Goal: Task Accomplishment & Management: Manage account settings

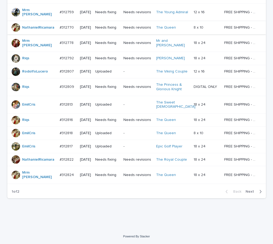
scroll to position [370, 0]
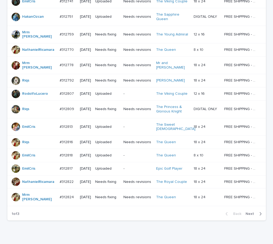
click at [248, 212] on span "Next" at bounding box center [252, 214] width 12 height 4
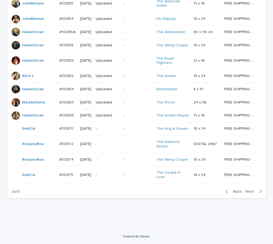
scroll to position [427, 0]
click at [249, 190] on span "Next" at bounding box center [252, 191] width 12 height 4
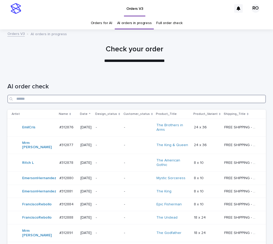
click at [138, 99] on input "Search" at bounding box center [136, 99] width 259 height 8
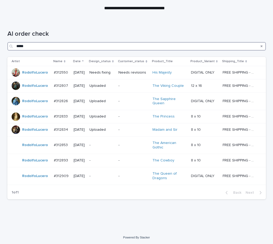
scroll to position [53, 0]
type input "*****"
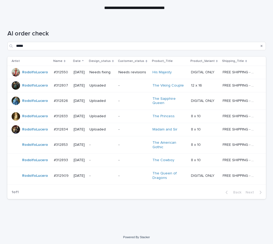
click at [52, 212] on div "Loading... Saving… Loading... Saving… AI order check ***** Artist Name Date Des…" at bounding box center [137, 117] width 264 height 197
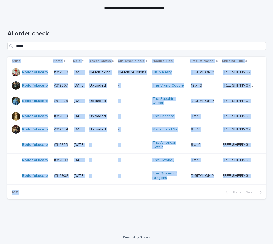
drag, startPoint x: 3, startPoint y: 134, endPoint x: 32, endPoint y: 198, distance: 70.7
click at [32, 198] on div "Loading... Saving… Loading... Saving… AI order check ***** Artist Name Date Des…" at bounding box center [137, 117] width 264 height 197
click at [67, 214] on div "Loading... Saving… Loading... Saving… AI order check ***** Artist Name Date Des…" at bounding box center [137, 117] width 264 height 197
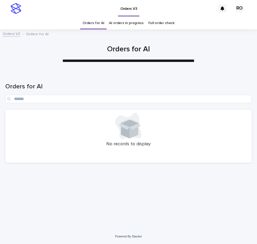
click at [197, 205] on div "Loading... Saving… Loading... Saving… Orders for AI No records to display" at bounding box center [128, 143] width 251 height 143
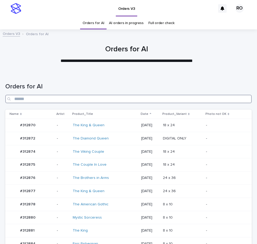
click at [134, 98] on input "Search" at bounding box center [128, 99] width 246 height 8
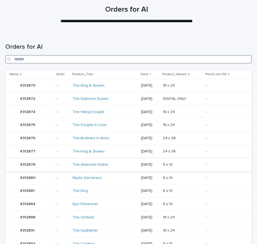
scroll to position [106, 0]
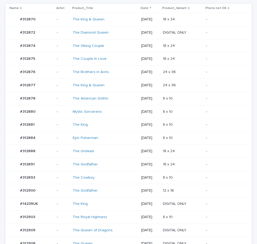
click at [183, 172] on td "8 x 10 8 x 10" at bounding box center [182, 177] width 43 height 13
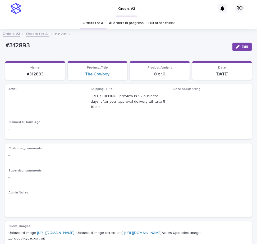
drag, startPoint x: 134, startPoint y: 52, endPoint x: 155, endPoint y: 57, distance: 21.4
click at [135, 53] on div "#312893 Edit" at bounding box center [128, 47] width 246 height 16
drag, startPoint x: 240, startPoint y: 45, endPoint x: 73, endPoint y: 92, distance: 173.6
click at [241, 45] on span "Edit" at bounding box center [244, 47] width 7 height 4
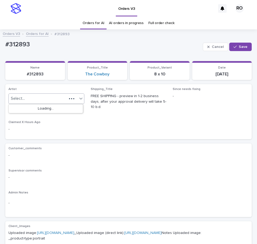
click at [78, 98] on icon at bounding box center [80, 98] width 5 height 5
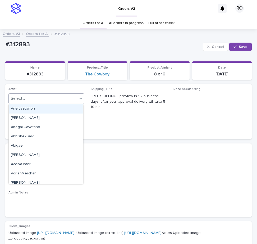
paste input "**********"
type input "**********"
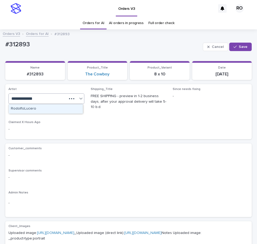
click at [62, 110] on div "RodolfoLucero" at bounding box center [46, 108] width 74 height 9
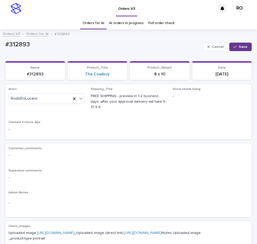
drag, startPoint x: 242, startPoint y: 48, endPoint x: 196, endPoint y: 24, distance: 51.6
click at [242, 48] on span "Save" at bounding box center [243, 47] width 9 height 4
drag, startPoint x: 38, startPoint y: 44, endPoint x: 4, endPoint y: 45, distance: 33.6
click at [3, 46] on div "Loading... Saving… Loading... Saving… #312893 Edit #312893 Edit Sorry, there wa…" at bounding box center [128, 245] width 251 height 426
copy p "#312893"
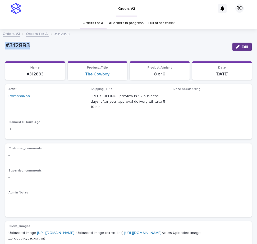
copy p "#312893"
drag, startPoint x: 136, startPoint y: 152, endPoint x: 172, endPoint y: 100, distance: 63.5
click at [136, 152] on div "-" at bounding box center [128, 154] width 240 height 7
click at [242, 46] on span "Edit" at bounding box center [244, 47] width 7 height 4
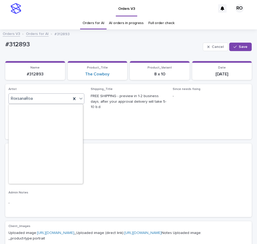
click at [79, 99] on icon at bounding box center [80, 98] width 3 height 2
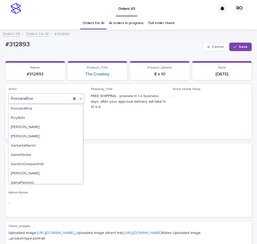
paste input "**********"
type input "**********"
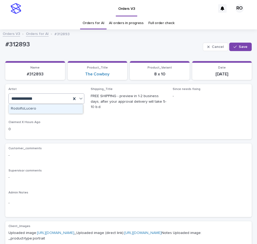
click at [66, 110] on div "RodolfoLucero" at bounding box center [46, 108] width 74 height 9
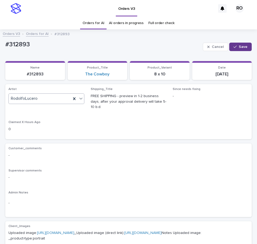
drag, startPoint x: 239, startPoint y: 48, endPoint x: 226, endPoint y: 46, distance: 12.8
click at [239, 48] on span "Save" at bounding box center [243, 47] width 9 height 4
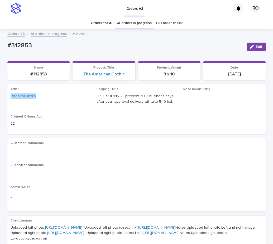
drag, startPoint x: 41, startPoint y: 99, endPoint x: -1, endPoint y: 99, distance: 42.0
click at [0, 99] on html "Orders V3 RO Orders for AI AI orders in progress Full order check Orders V3 AI …" at bounding box center [136, 122] width 273 height 244
copy link "RodolfoLucero"
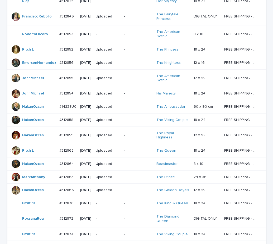
scroll to position [401, 0]
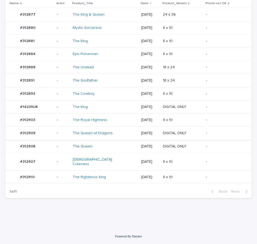
scroll to position [106, 0]
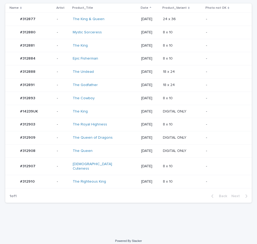
click at [206, 136] on p "-" at bounding box center [224, 137] width 37 height 4
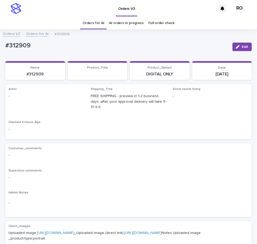
click at [236, 44] on button "Edit" at bounding box center [241, 47] width 19 height 8
click at [78, 99] on div at bounding box center [81, 99] width 6 height 10
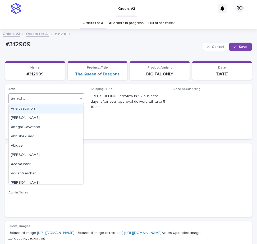
paste input "**********"
type input "**********"
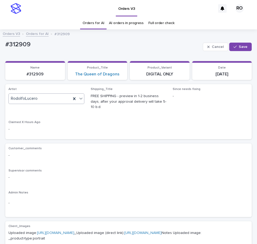
drag, startPoint x: 239, startPoint y: 44, endPoint x: 247, endPoint y: 34, distance: 13.7
click at [238, 45] on button "Save" at bounding box center [240, 47] width 22 height 8
drag, startPoint x: 26, startPoint y: 45, endPoint x: -1, endPoint y: 49, distance: 27.1
click at [0, 49] on html "Orders V3 RO Orders for AI AI orders in progress Full order check Orders V3 Ord…" at bounding box center [128, 122] width 257 height 244
copy p "#312909"
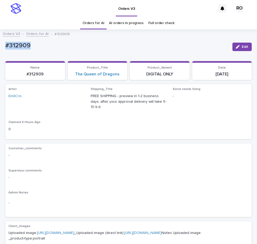
click at [133, 49] on p "#312909" at bounding box center [116, 46] width 223 height 8
drag, startPoint x: 241, startPoint y: 46, endPoint x: 84, endPoint y: 93, distance: 164.1
click at [241, 46] on span "Edit" at bounding box center [244, 47] width 7 height 4
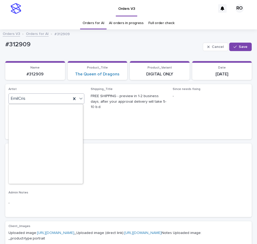
drag, startPoint x: 80, startPoint y: 97, endPoint x: 78, endPoint y: 100, distance: 2.9
click at [79, 97] on icon at bounding box center [80, 98] width 5 height 5
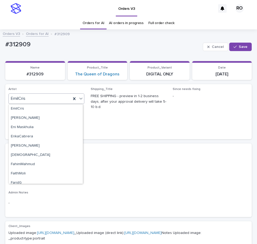
paste input "**********"
type input "**********"
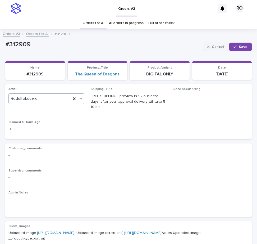
click at [239, 45] on span "Save" at bounding box center [243, 47] width 9 height 4
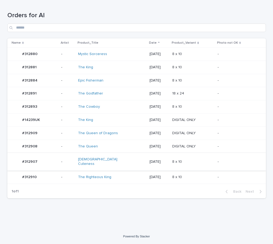
scroll to position [67, 0]
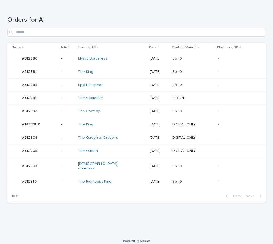
click at [214, 166] on td "8 x 10 8 x 10" at bounding box center [192, 166] width 45 height 18
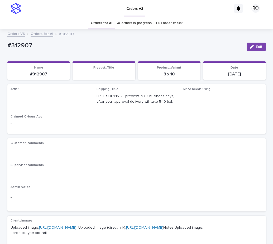
drag, startPoint x: 252, startPoint y: 46, endPoint x: 67, endPoint y: 90, distance: 189.8
click at [252, 46] on icon "button" at bounding box center [252, 47] width 4 height 4
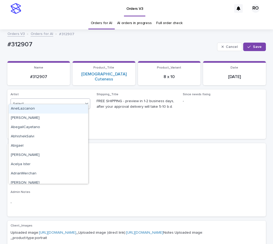
paste input "**********"
type input "**********"
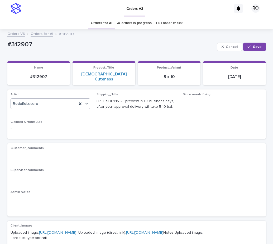
click at [255, 49] on button "Save" at bounding box center [255, 47] width 22 height 8
click at [182, 37] on div "Orders V3 Orders for AI #312907" at bounding box center [137, 33] width 264 height 7
drag, startPoint x: 33, startPoint y: 46, endPoint x: 4, endPoint y: 45, distance: 28.3
click at [5, 45] on div "Loading... Saving… Loading... Saving… #312907 Edit #312907 Edit Sorry, there wa…" at bounding box center [137, 245] width 264 height 426
copy p "#312907"
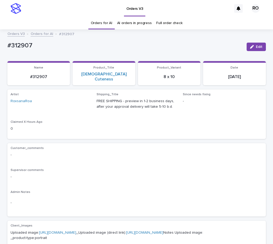
click at [206, 174] on p "-" at bounding box center [137, 177] width 253 height 6
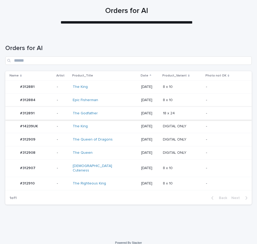
scroll to position [40, 0]
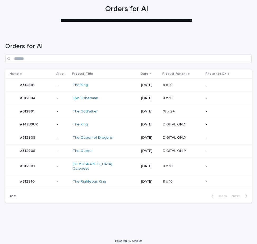
click at [189, 106] on td "18 x 24 18 x 24" at bounding box center [182, 111] width 43 height 13
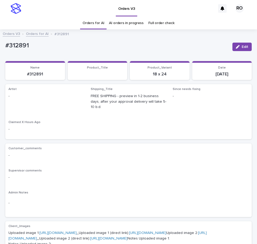
drag, startPoint x: 236, startPoint y: 47, endPoint x: 91, endPoint y: 89, distance: 150.9
click at [236, 47] on div "button" at bounding box center [239, 47] width 6 height 4
click at [78, 97] on icon at bounding box center [80, 98] width 5 height 5
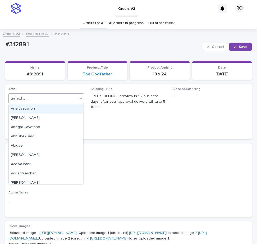
paste input "**********"
type input "**********"
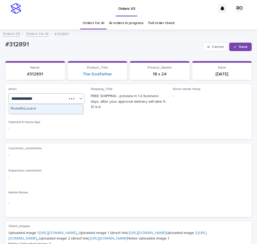
drag, startPoint x: 65, startPoint y: 108, endPoint x: 79, endPoint y: 101, distance: 15.6
click at [65, 108] on div "RodolfoLucero" at bounding box center [46, 108] width 74 height 9
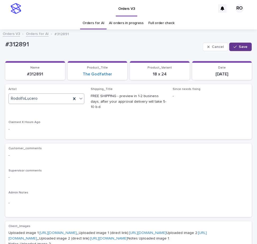
click at [233, 46] on icon "button" at bounding box center [234, 47] width 3 height 4
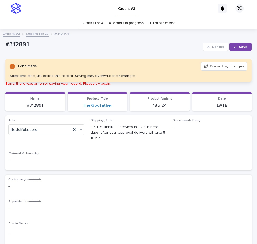
drag, startPoint x: 237, startPoint y: 47, endPoint x: 179, endPoint y: 20, distance: 64.5
click at [239, 47] on span "Save" at bounding box center [243, 47] width 9 height 4
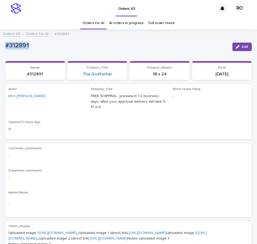
drag, startPoint x: 38, startPoint y: 46, endPoint x: -4, endPoint y: 52, distance: 42.4
click at [0, 52] on html "Orders V3 RO Orders for AI AI orders in progress Full order check Orders V3 Ord…" at bounding box center [128, 122] width 257 height 244
copy p "#312891"
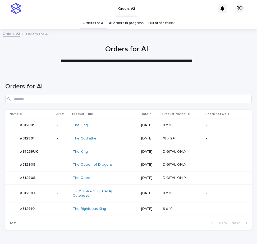
click at [185, 206] on p at bounding box center [182, 208] width 39 height 4
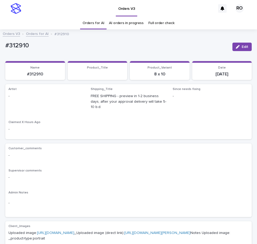
drag, startPoint x: 240, startPoint y: 46, endPoint x: 85, endPoint y: 91, distance: 161.8
click at [241, 46] on span "Edit" at bounding box center [244, 47] width 7 height 4
click at [78, 99] on div at bounding box center [81, 99] width 6 height 10
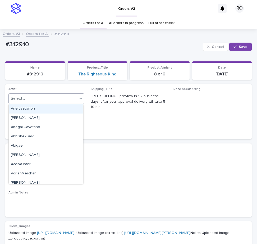
paste input "**********"
type input "**********"
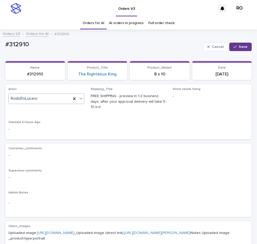
click at [233, 49] on button "Save" at bounding box center [240, 47] width 22 height 8
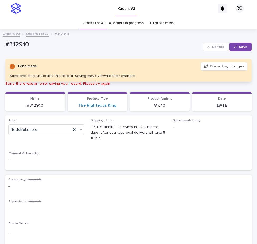
drag, startPoint x: 234, startPoint y: 46, endPoint x: 143, endPoint y: 35, distance: 91.5
click at [234, 46] on div "button" at bounding box center [235, 47] width 5 height 4
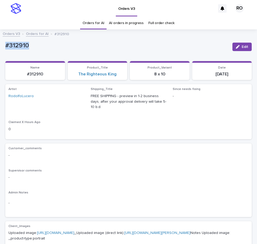
drag, startPoint x: 36, startPoint y: 51, endPoint x: -4, endPoint y: 49, distance: 40.7
click at [0, 49] on html "Orders V3 RO Orders for AI AI orders in progress Full order check Orders V3 Ord…" at bounding box center [128, 122] width 257 height 244
copy p "#312910"
click at [151, 44] on p "#312910" at bounding box center [116, 46] width 223 height 8
click at [232, 44] on button "Edit" at bounding box center [241, 47] width 19 height 8
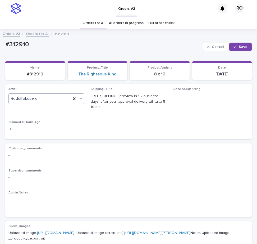
click at [79, 100] on icon at bounding box center [80, 98] width 5 height 5
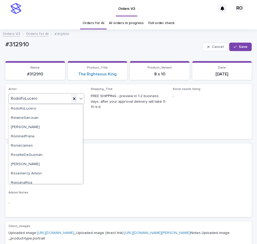
paste input "**********"
type input "**********"
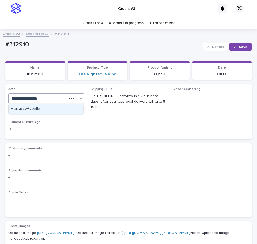
click at [68, 110] on div "FranciscoRebollo" at bounding box center [46, 108] width 74 height 9
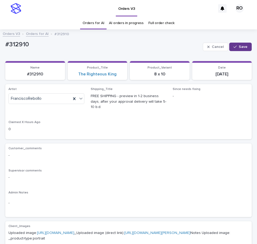
click at [235, 46] on div "button" at bounding box center [235, 47] width 5 height 4
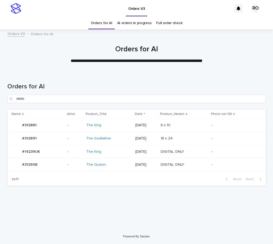
click at [193, 124] on p at bounding box center [183, 125] width 44 height 4
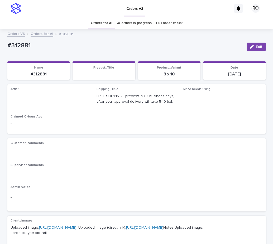
drag, startPoint x: 255, startPoint y: 46, endPoint x: 85, endPoint y: 87, distance: 174.8
click at [256, 47] on span "Edit" at bounding box center [259, 47] width 7 height 4
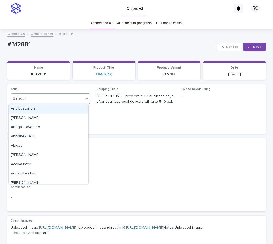
paste input "**********"
type input "**********"
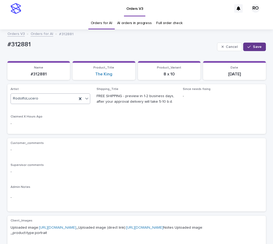
click at [250, 49] on button "Save" at bounding box center [255, 47] width 22 height 8
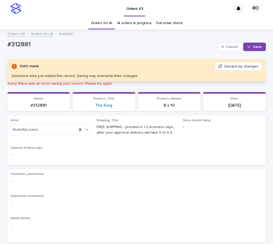
click at [250, 49] on button "Save" at bounding box center [255, 47] width 22 height 8
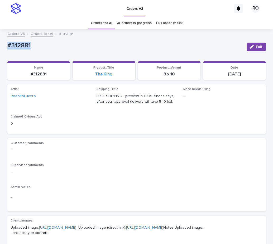
drag, startPoint x: 32, startPoint y: 46, endPoint x: 6, endPoint y: 45, distance: 26.2
click at [7, 45] on p "#312881" at bounding box center [124, 46] width 235 height 8
copy p "#312881"
click at [221, 150] on p "-" at bounding box center [137, 150] width 253 height 6
click at [254, 44] on button "Edit" at bounding box center [256, 47] width 19 height 8
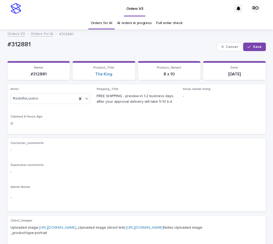
click at [78, 99] on icon at bounding box center [80, 98] width 5 height 5
paste input "**********"
type input "**********"
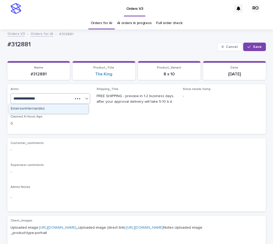
click at [65, 108] on div "EmersonHernandez" at bounding box center [49, 108] width 80 height 9
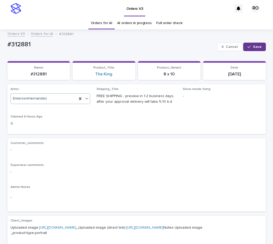
click at [249, 46] on icon "button" at bounding box center [249, 46] width 3 height 2
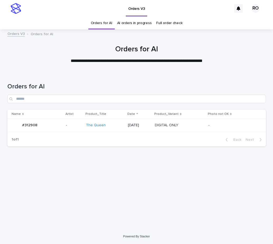
click at [199, 125] on p at bounding box center [177, 125] width 44 height 4
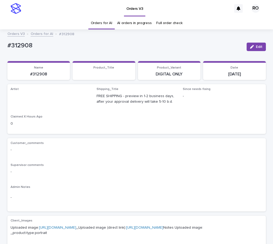
click at [256, 45] on span "Edit" at bounding box center [259, 47] width 7 height 4
click at [99, 23] on link "Orders for AI" at bounding box center [102, 23] width 22 height 12
